Goal: Task Accomplishment & Management: Complete application form

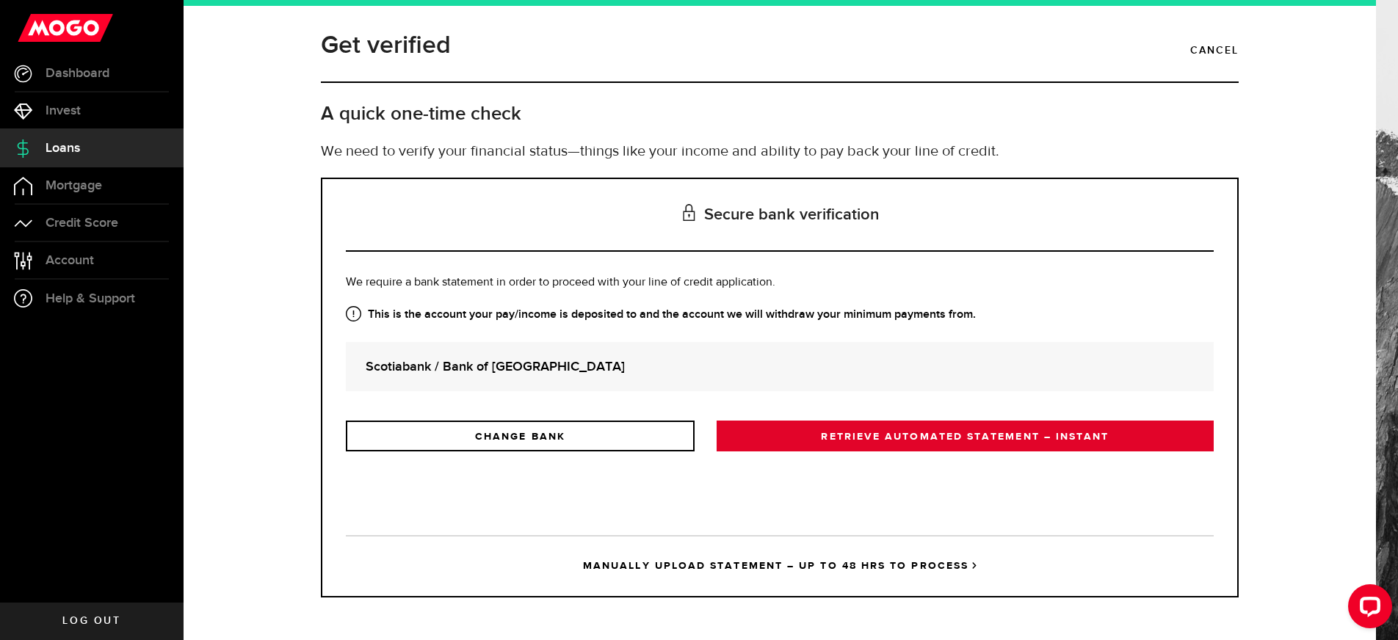
click at [786, 444] on link "RETRIEVE AUTOMATED STATEMENT – INSTANT" at bounding box center [965, 436] width 497 height 31
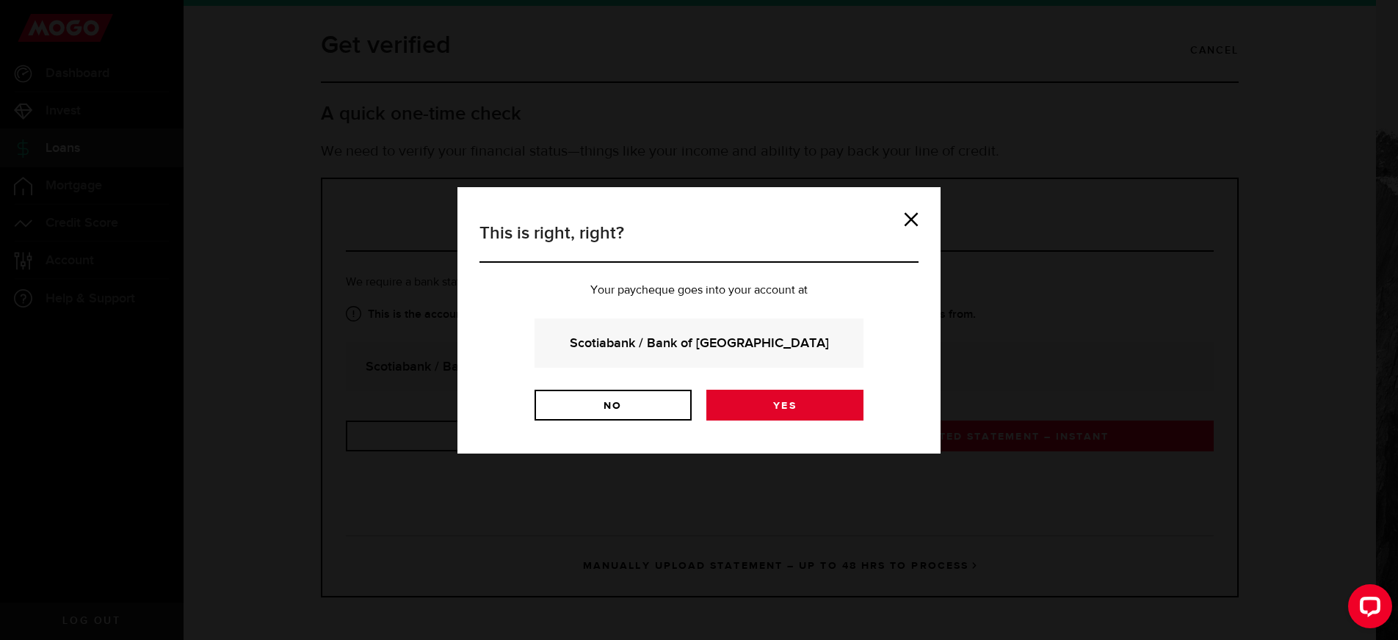
click at [737, 406] on link "Yes" at bounding box center [785, 405] width 157 height 31
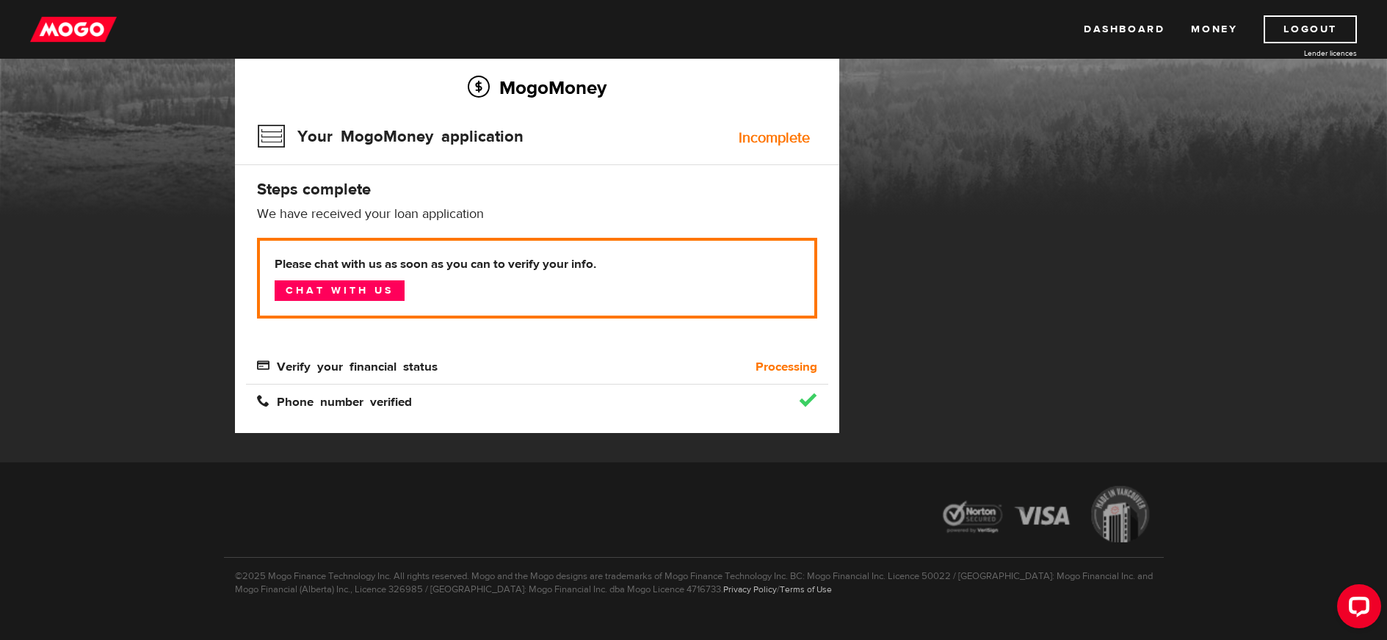
scroll to position [29, 0]
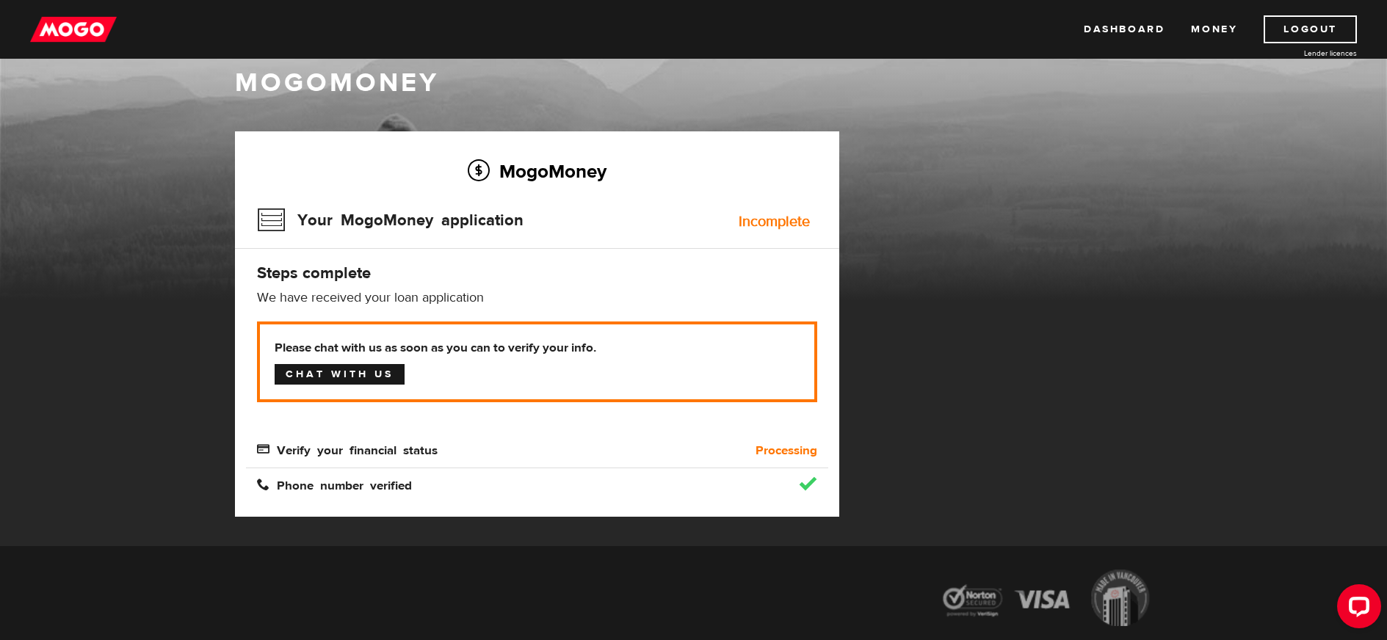
click at [358, 378] on link "Chat with us" at bounding box center [340, 374] width 130 height 21
click at [680, 455] on div "Verify your financial status" at bounding box center [464, 451] width 437 height 18
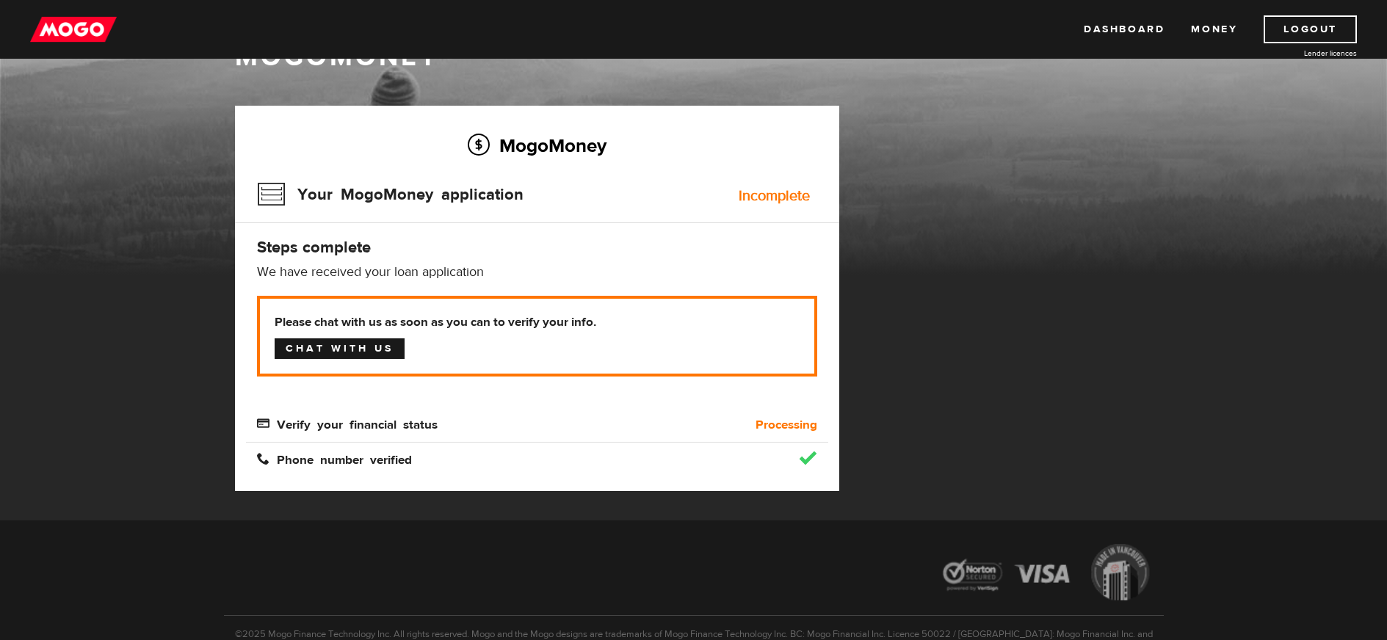
click at [308, 343] on link "Chat with us" at bounding box center [340, 349] width 130 height 21
click at [372, 357] on link "Chat with us" at bounding box center [340, 349] width 130 height 21
click at [83, 27] on img at bounding box center [73, 29] width 87 height 28
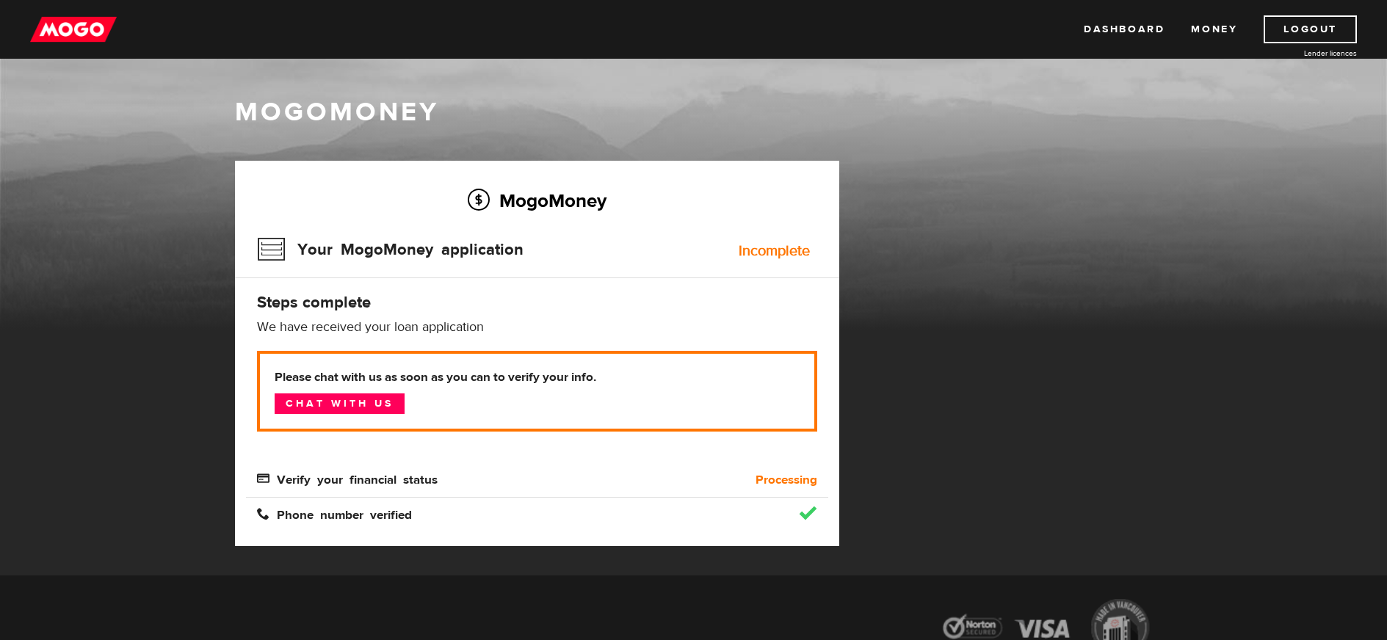
click at [408, 477] on span "Verify your financial status" at bounding box center [347, 478] width 181 height 12
click at [361, 532] on div "MogoMoney Your MogoMoney application Incomplete Steps complete We have received…" at bounding box center [537, 354] width 604 height 386
click at [361, 523] on div "Phone number verified" at bounding box center [464, 516] width 437 height 18
click at [292, 297] on h4 "Steps complete" at bounding box center [537, 302] width 560 height 21
click at [684, 236] on div "Your MogoMoney application Incomplete" at bounding box center [537, 255] width 560 height 48
